Goal: Transaction & Acquisition: Book appointment/travel/reservation

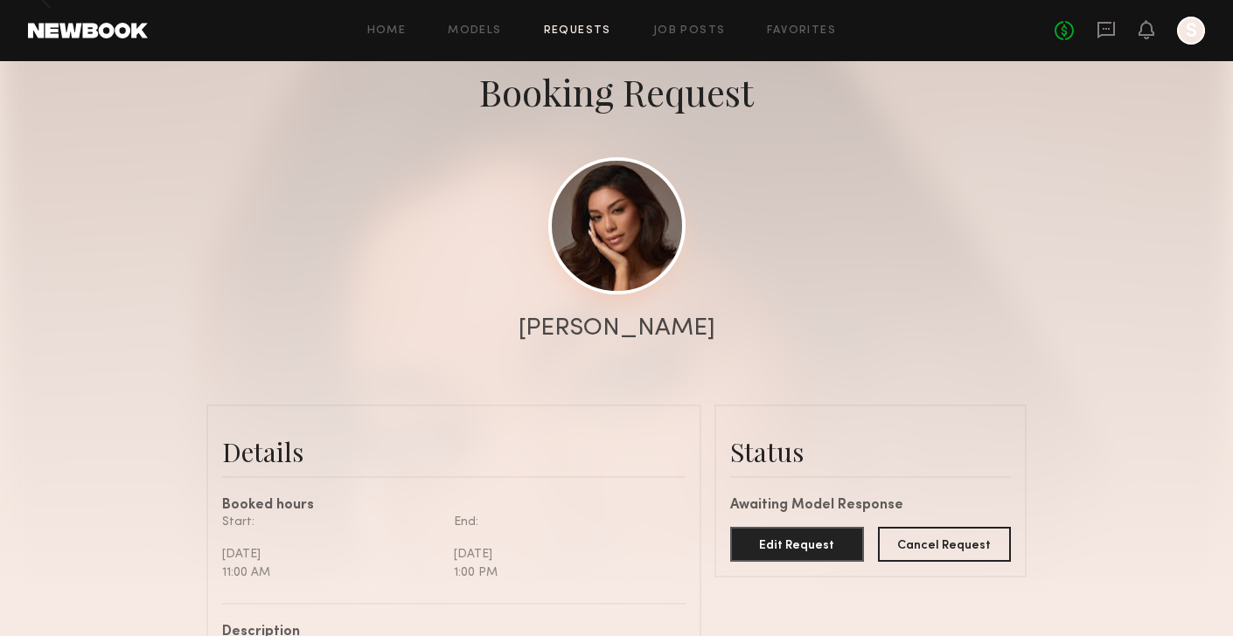
scroll to position [123, 0]
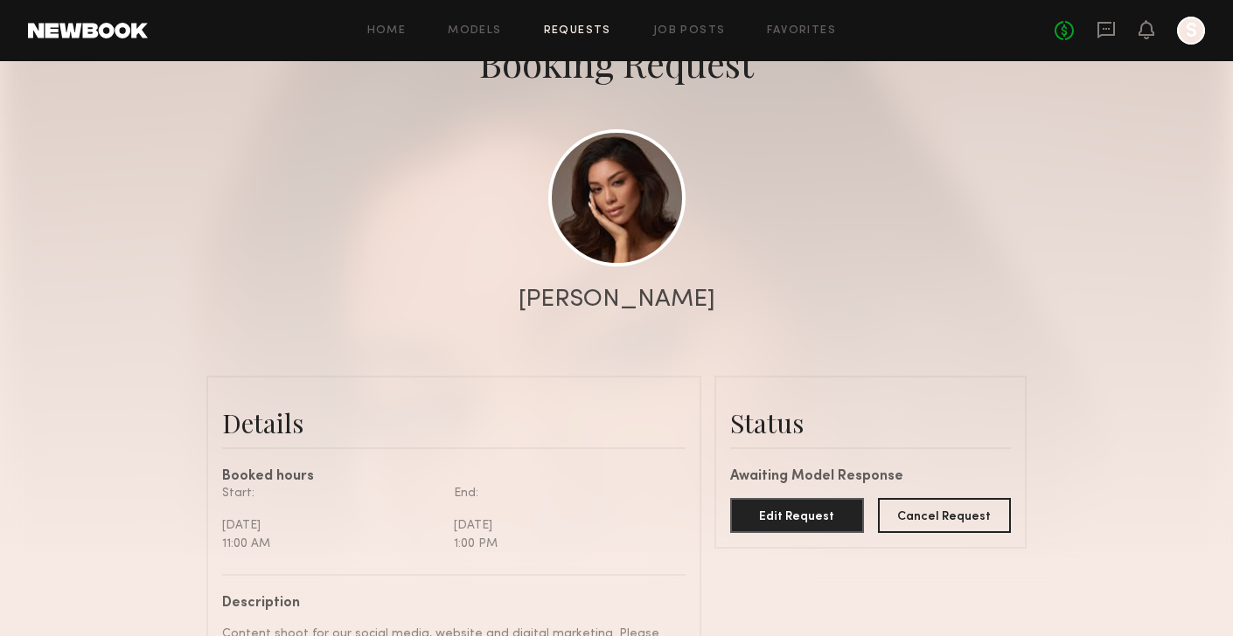
click at [597, 21] on div "Home Models Requests Job Posts Favorites Sign Out No fees up to $5,000 S" at bounding box center [676, 31] width 1057 height 28
click at [595, 30] on link "Requests" at bounding box center [577, 30] width 67 height 11
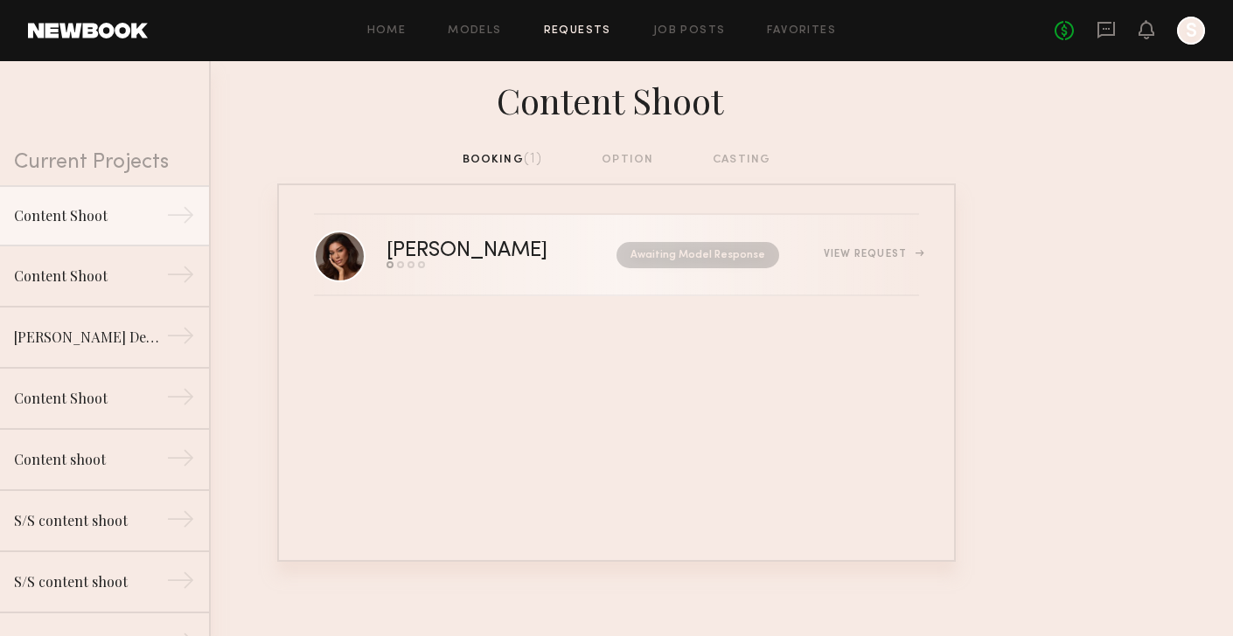
click at [528, 216] on link "Samantha R. Send request Model response Review hours worked Pay model Awaiting …" at bounding box center [616, 255] width 605 height 81
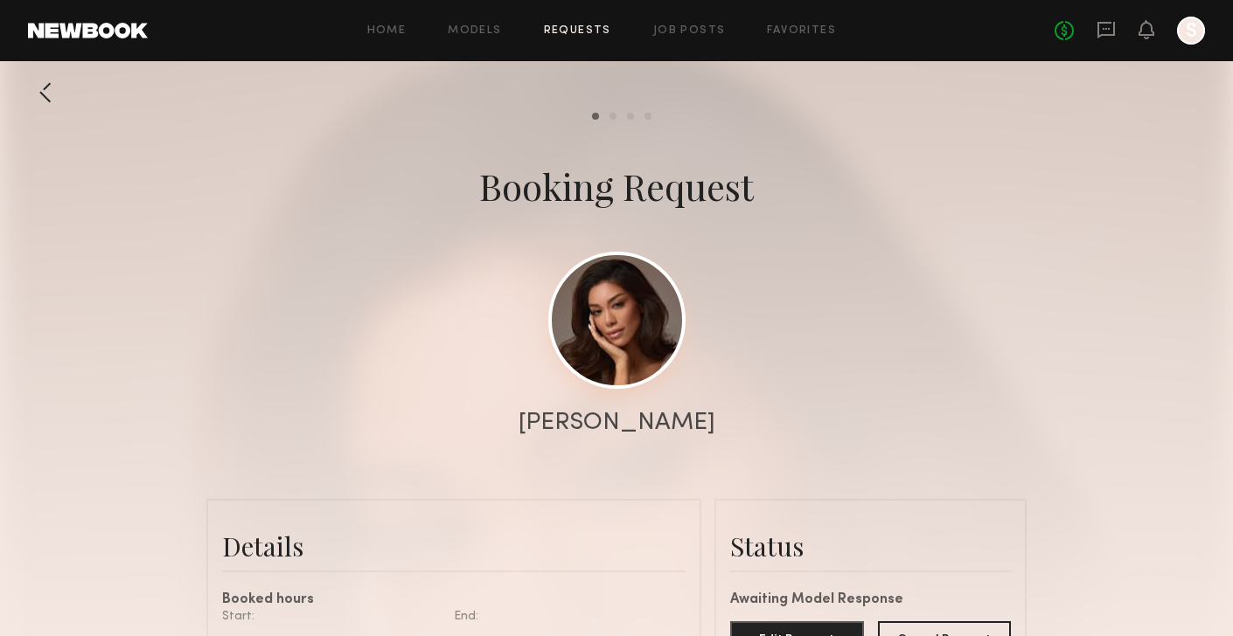
scroll to position [-1, 0]
click at [631, 310] on link at bounding box center [616, 320] width 137 height 137
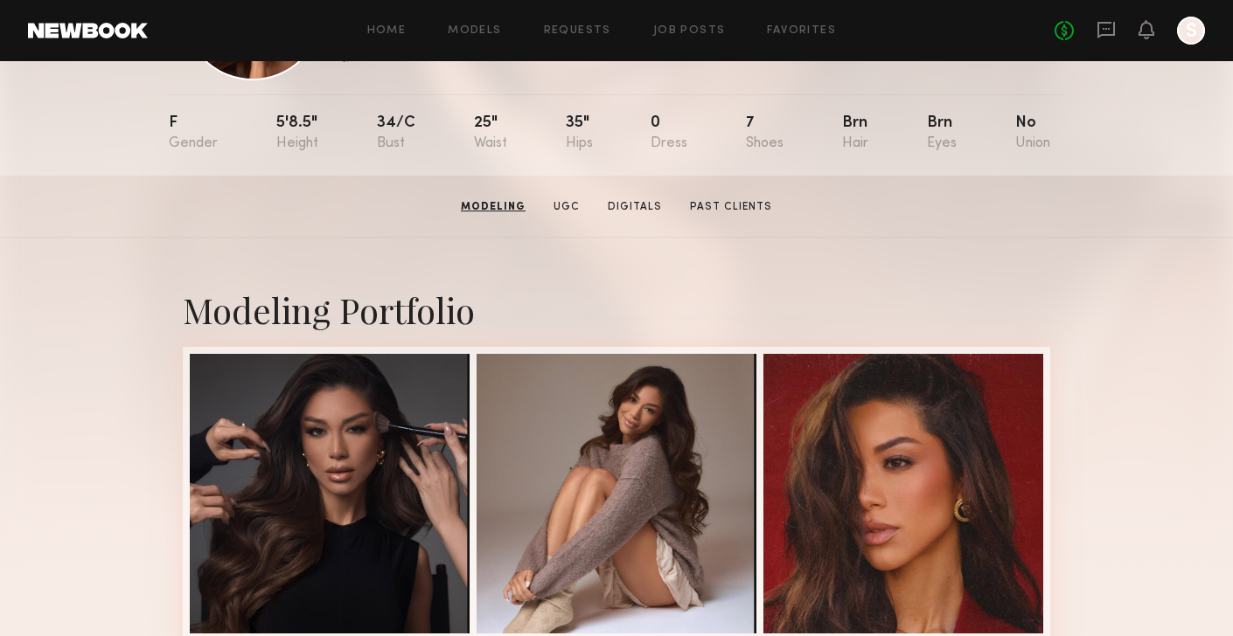
scroll to position [124, 0]
